Goal: Task Accomplishment & Management: Manage account settings

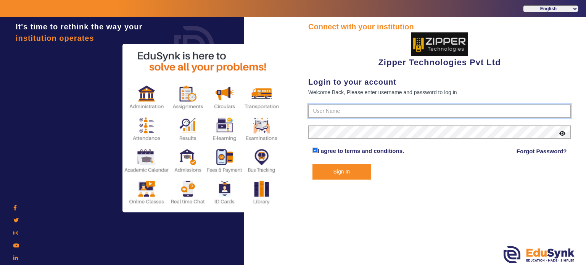
click at [373, 117] on input "text" at bounding box center [439, 112] width 263 height 14
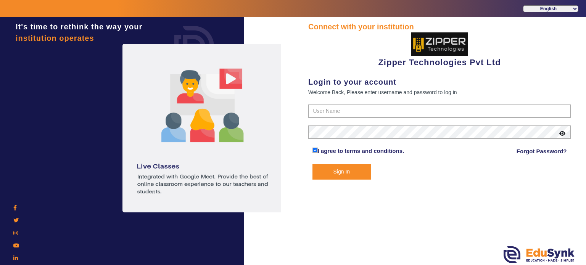
click at [415, 239] on div "Connect with your institution Zipper Technologies Pvt Ltd Login to your account…" at bounding box center [439, 142] width 293 height 250
click at [488, 174] on div "Sign In" at bounding box center [439, 172] width 263 height 16
click at [341, 108] on input "text" at bounding box center [439, 112] width 263 height 14
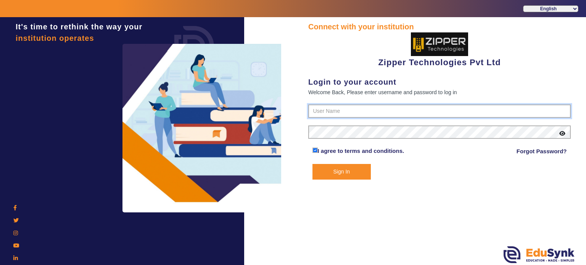
type input "1008790000"
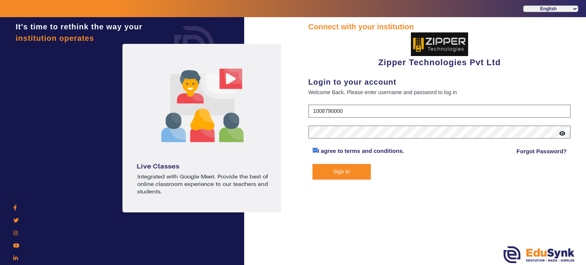
click at [331, 168] on button "Sign In" at bounding box center [342, 172] width 59 height 16
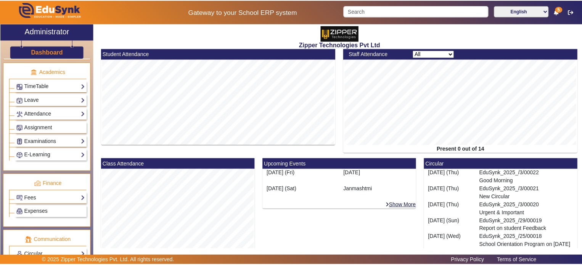
scroll to position [298, 0]
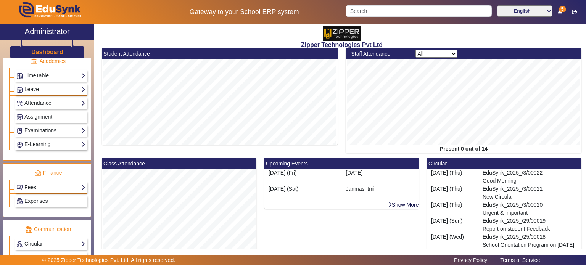
click at [41, 189] on li "Finance Fees Institution Fee Setup Class Fee Setup Student Fee Setup Fee Audit …" at bounding box center [48, 185] width 78 height 43
click at [45, 185] on link "Fees" at bounding box center [50, 187] width 69 height 9
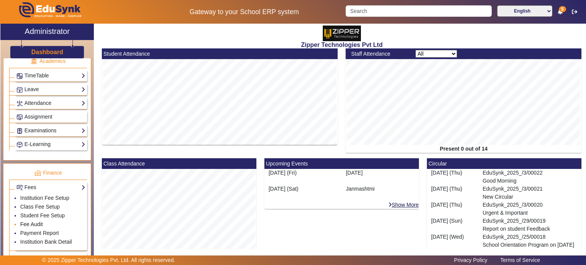
click at [27, 221] on link "Fee Audit" at bounding box center [31, 224] width 23 height 6
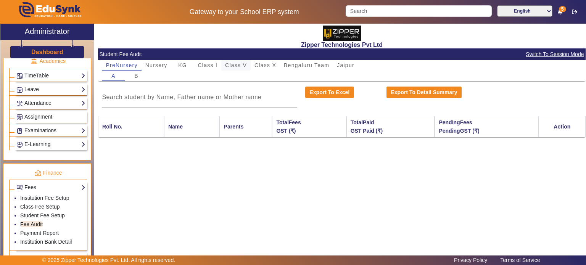
click at [232, 63] on span "Class V" at bounding box center [236, 65] width 22 height 5
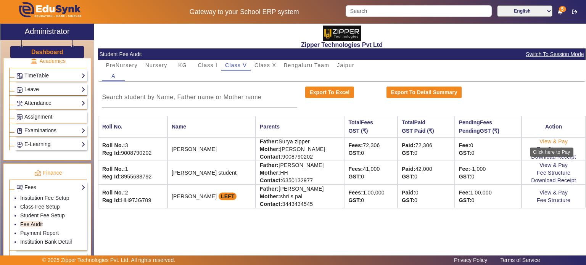
click at [548, 143] on link "View & Pay" at bounding box center [554, 142] width 28 height 6
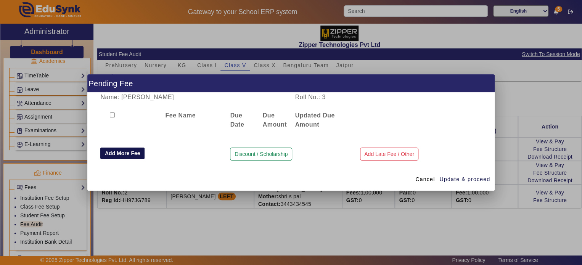
click at [114, 153] on button "Add More Fee" at bounding box center [122, 153] width 44 height 11
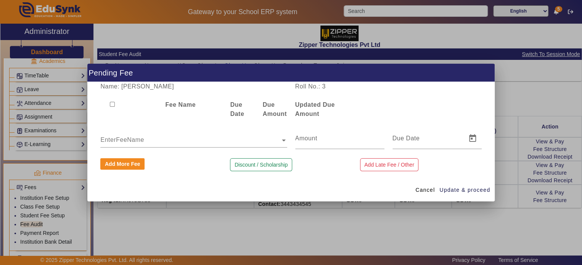
click at [159, 138] on input "text" at bounding box center [193, 140] width 187 height 9
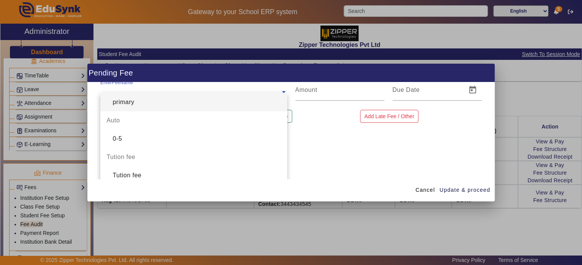
scroll to position [50, 0]
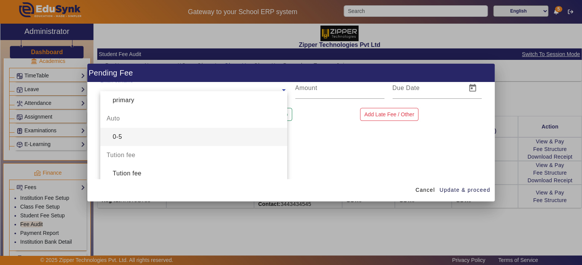
click at [145, 134] on div "0-5" at bounding box center [193, 137] width 187 height 18
type input "6000"
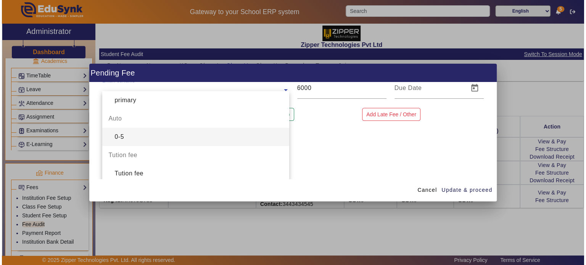
scroll to position [0, 0]
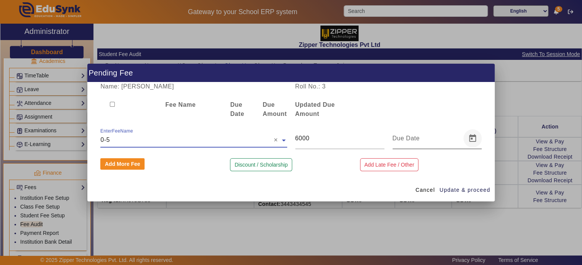
click at [475, 139] on span "Open calendar" at bounding box center [473, 138] width 18 height 18
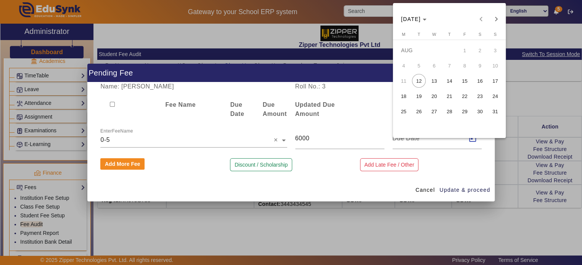
click at [459, 98] on span "22" at bounding box center [465, 96] width 14 height 14
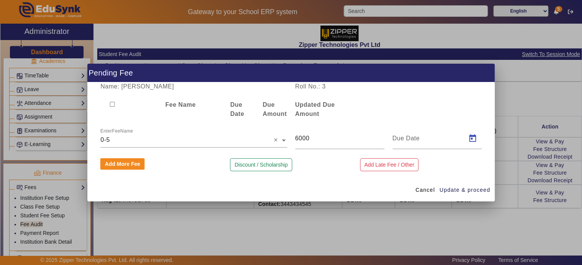
type input "[DATE]"
click at [455, 188] on span "Update & proceed" at bounding box center [465, 190] width 51 height 8
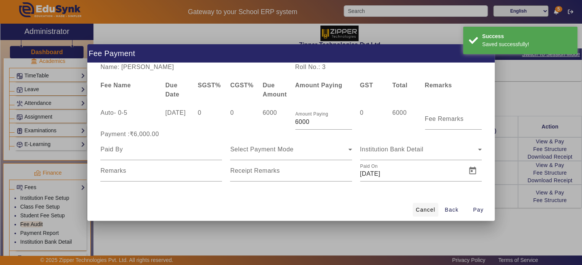
click at [426, 209] on span "Cancel" at bounding box center [425, 210] width 19 height 8
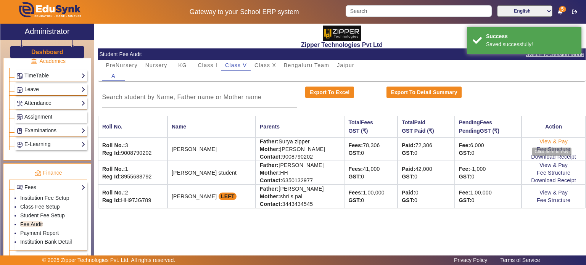
click at [556, 143] on link "View & Pay" at bounding box center [554, 142] width 28 height 6
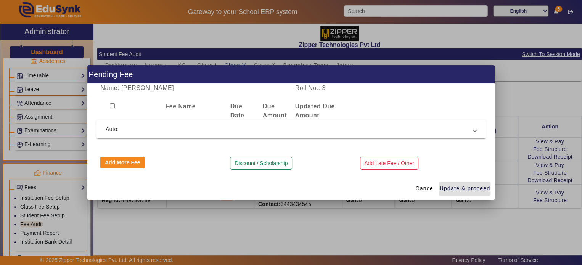
click at [163, 129] on span "Auto" at bounding box center [290, 129] width 368 height 9
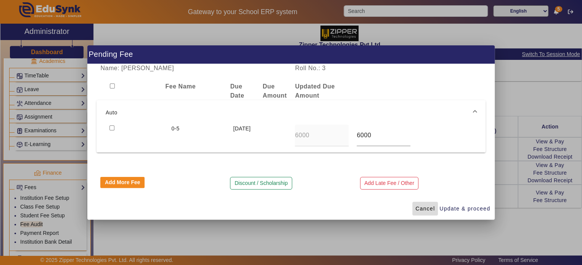
click at [427, 209] on span "Cancel" at bounding box center [425, 209] width 19 height 8
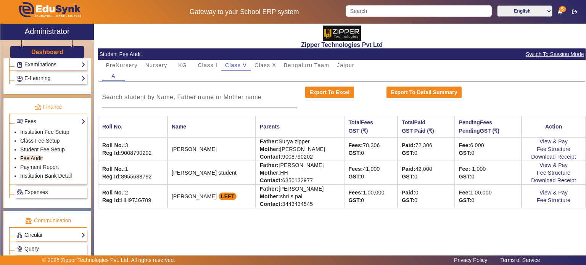
scroll to position [357, 0]
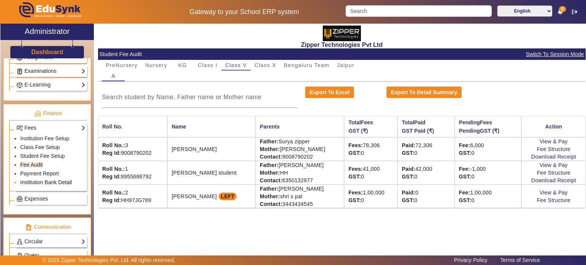
click at [39, 179] on link "Institution Bank Detail" at bounding box center [46, 182] width 52 height 6
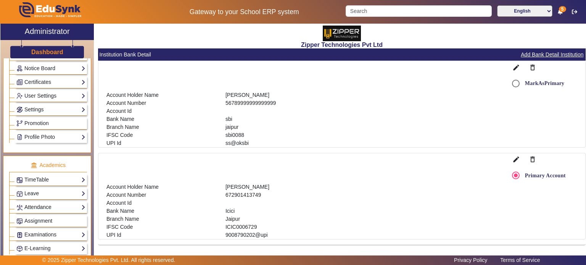
scroll to position [191, 0]
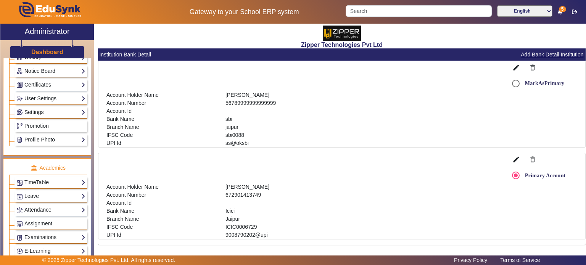
click at [50, 110] on link "Settings" at bounding box center [50, 112] width 69 height 9
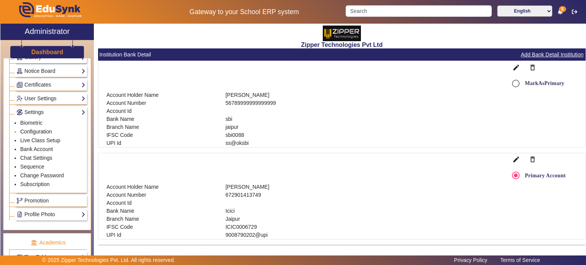
click at [36, 129] on link "Configuration" at bounding box center [36, 132] width 32 height 6
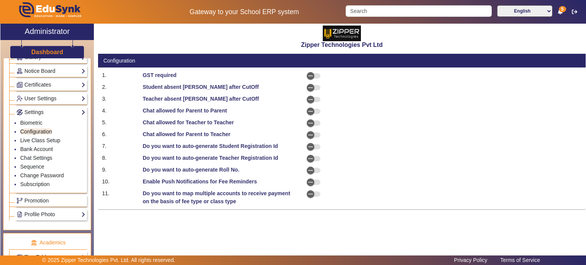
select select "BeforeDueDate"
select select "OnDueDate"
select select "AfterDueDate"
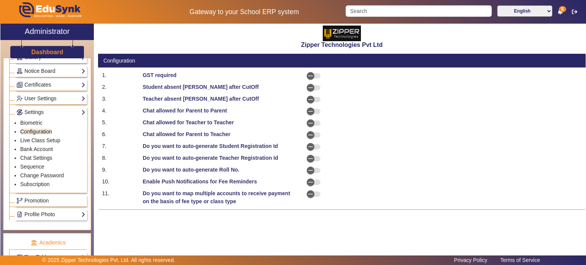
select select "AfterDueDate"
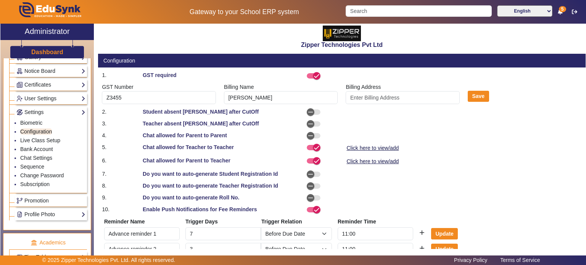
scroll to position [142, 0]
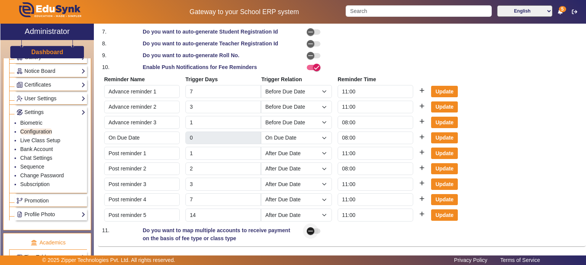
click at [316, 230] on span "button" at bounding box center [310, 231] width 15 height 15
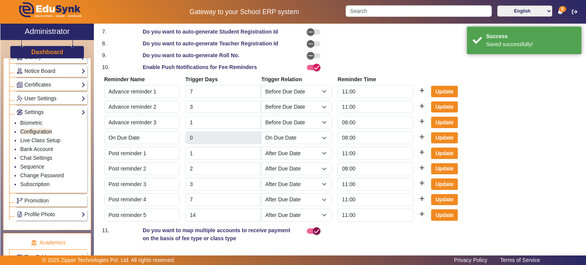
scroll to position [207, 0]
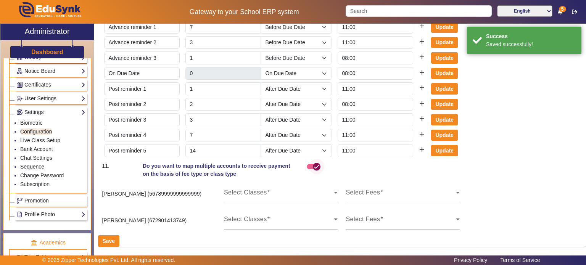
click at [309, 166] on span "button" at bounding box center [316, 166] width 15 height 15
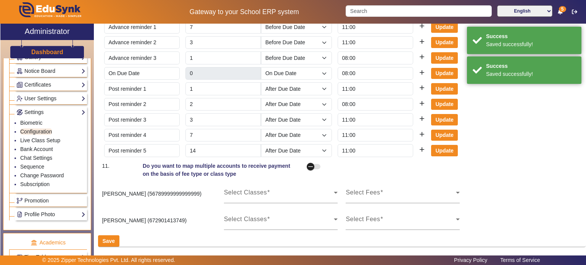
scroll to position [142, 0]
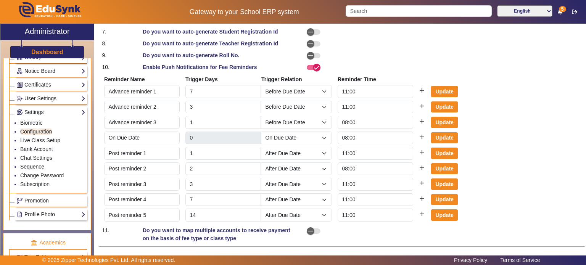
click at [507, 122] on div "Reminder Name Trigger Days Trigger Relation Reminder Time Advance reminder 1 7 …" at bounding box center [342, 149] width 476 height 148
click at [505, 200] on div "Reminder Name Trigger Days Trigger Relation Reminder Time Advance reminder 1 7 …" at bounding box center [342, 149] width 476 height 148
click at [570, 117] on div "Reminder Name Trigger Days Trigger Relation Reminder Time Advance reminder 1 7 …" at bounding box center [342, 149] width 476 height 148
click at [297, 248] on div "Zipper Technologies Pvt Ltd Configuration 1. GST required GST Number Z3455 Bill…" at bounding box center [342, 137] width 488 height 226
